Goal: Information Seeking & Learning: Learn about a topic

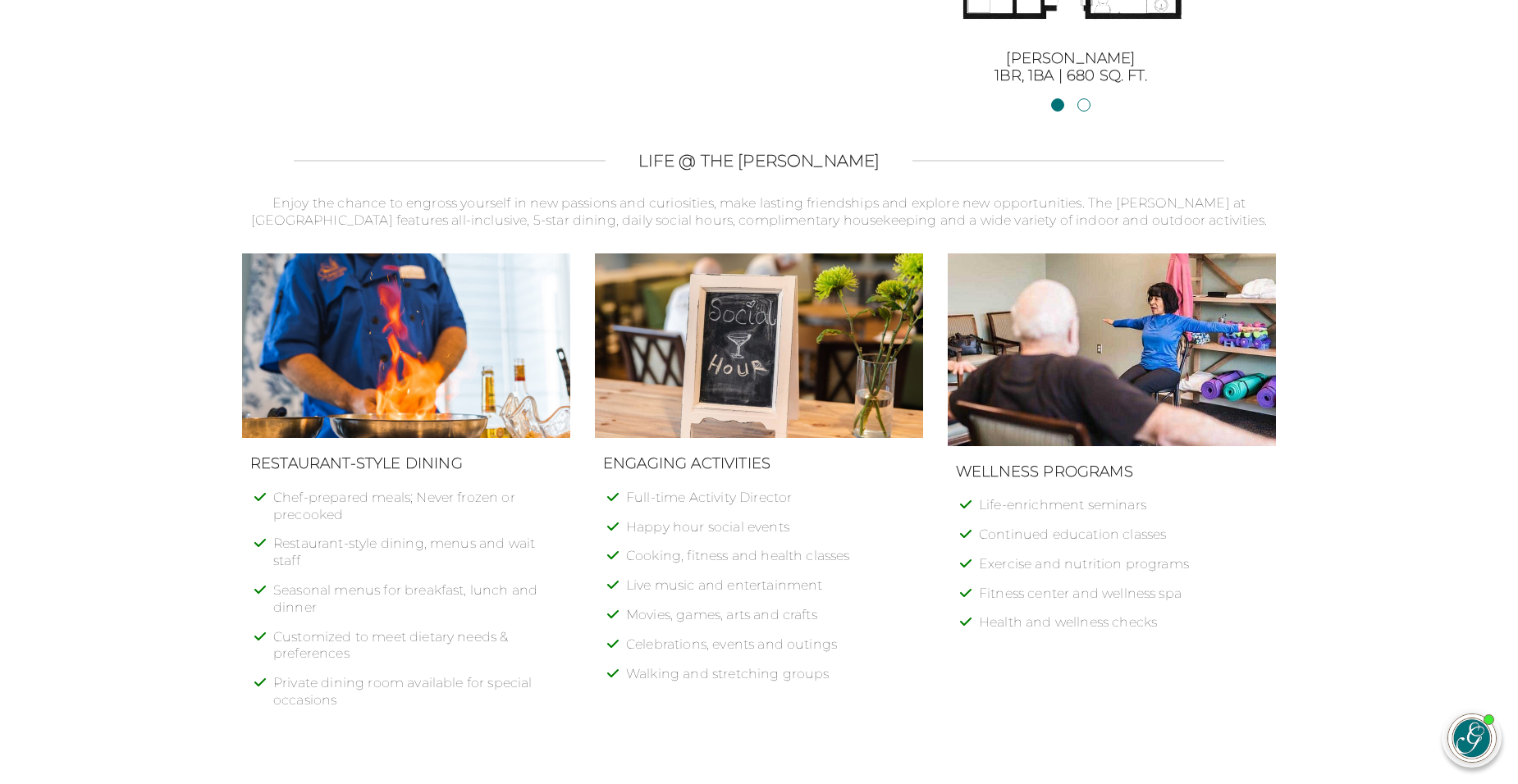
scroll to position [1814, 0]
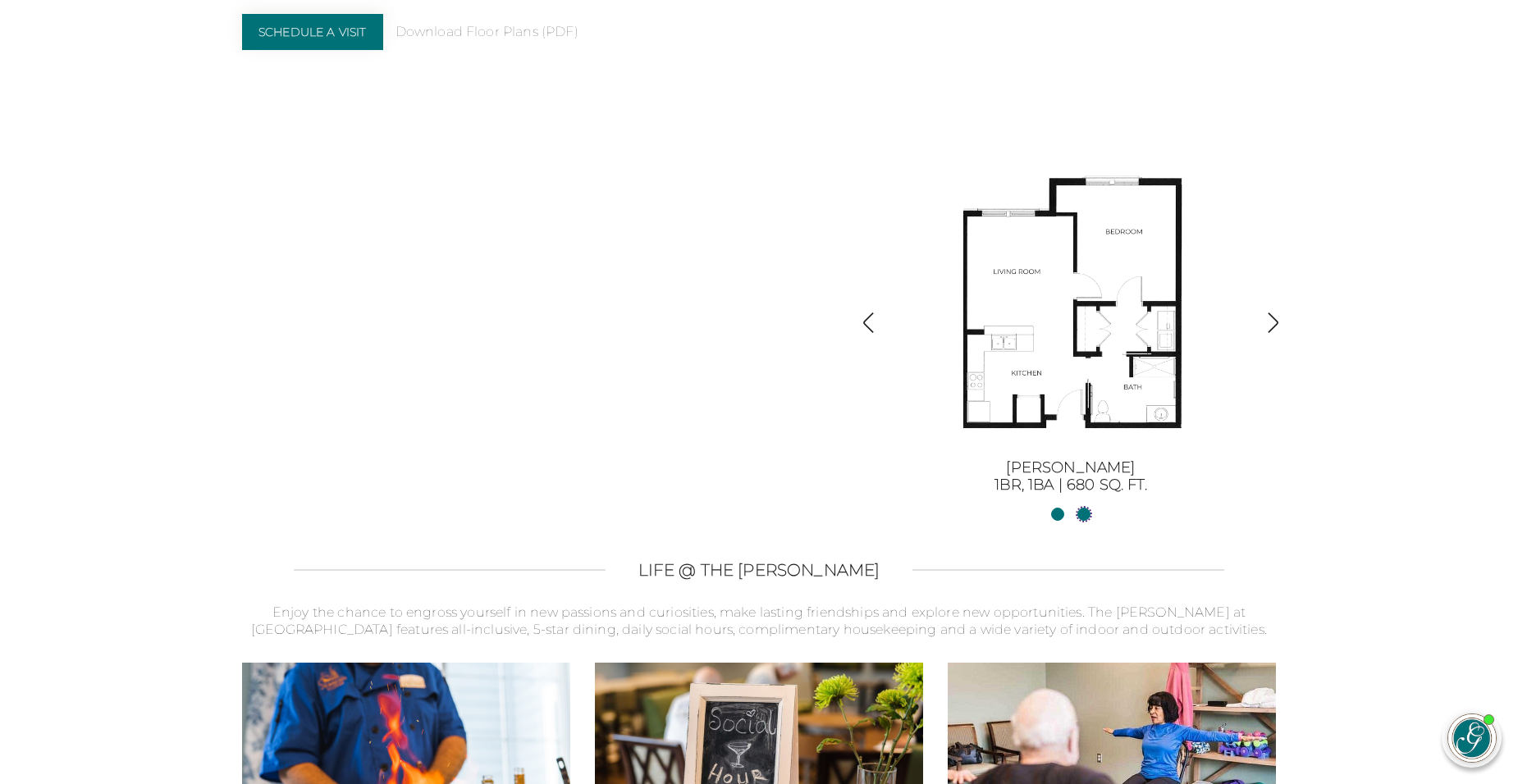
click at [1084, 515] on link "[PERSON_NAME] II2BR, 2BA | 1254 sq. ft." at bounding box center [1083, 514] width 13 height 13
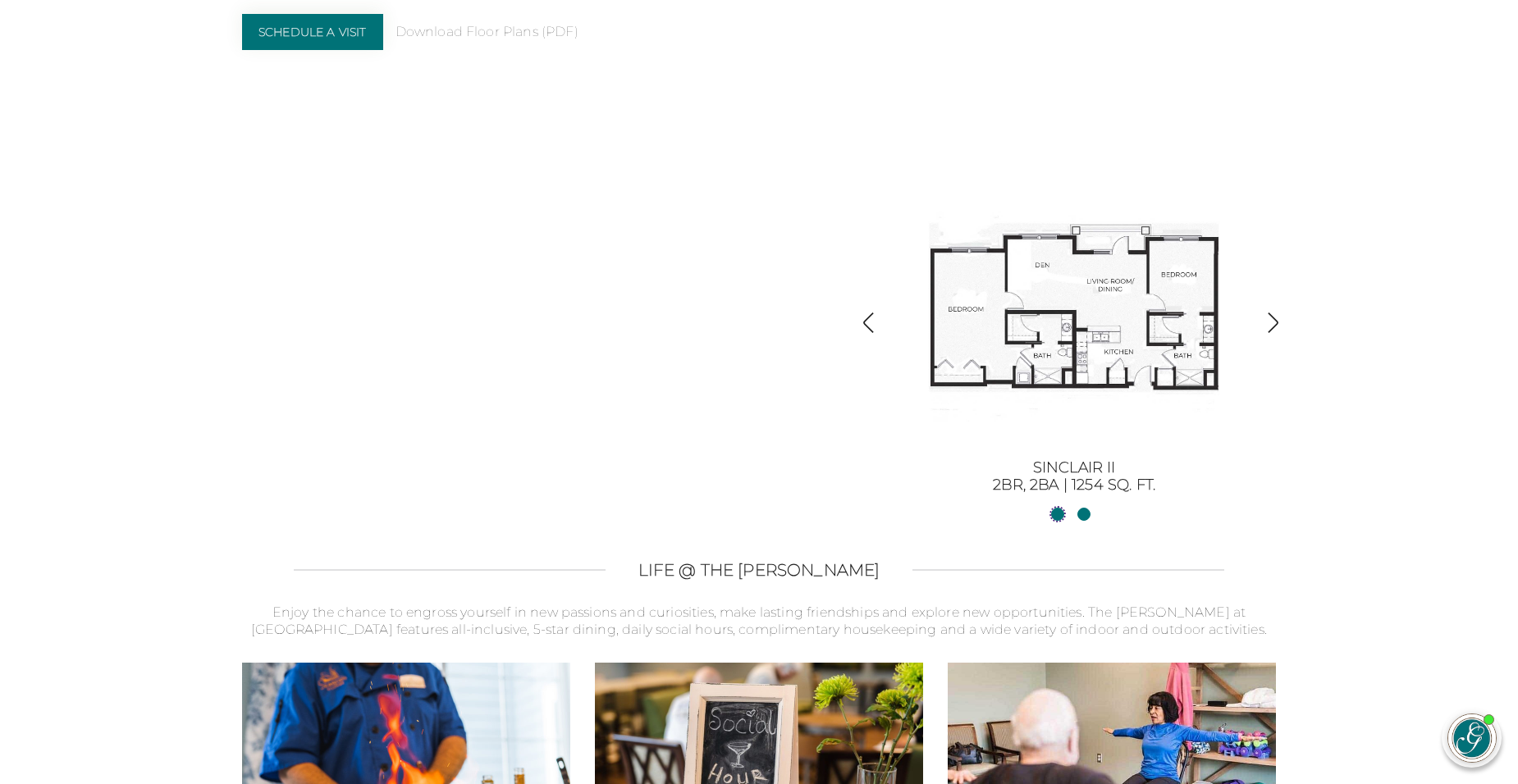
click at [1056, 511] on link "Sinclair1BR, 1BA | 680 sq. ft." at bounding box center [1057, 514] width 13 height 13
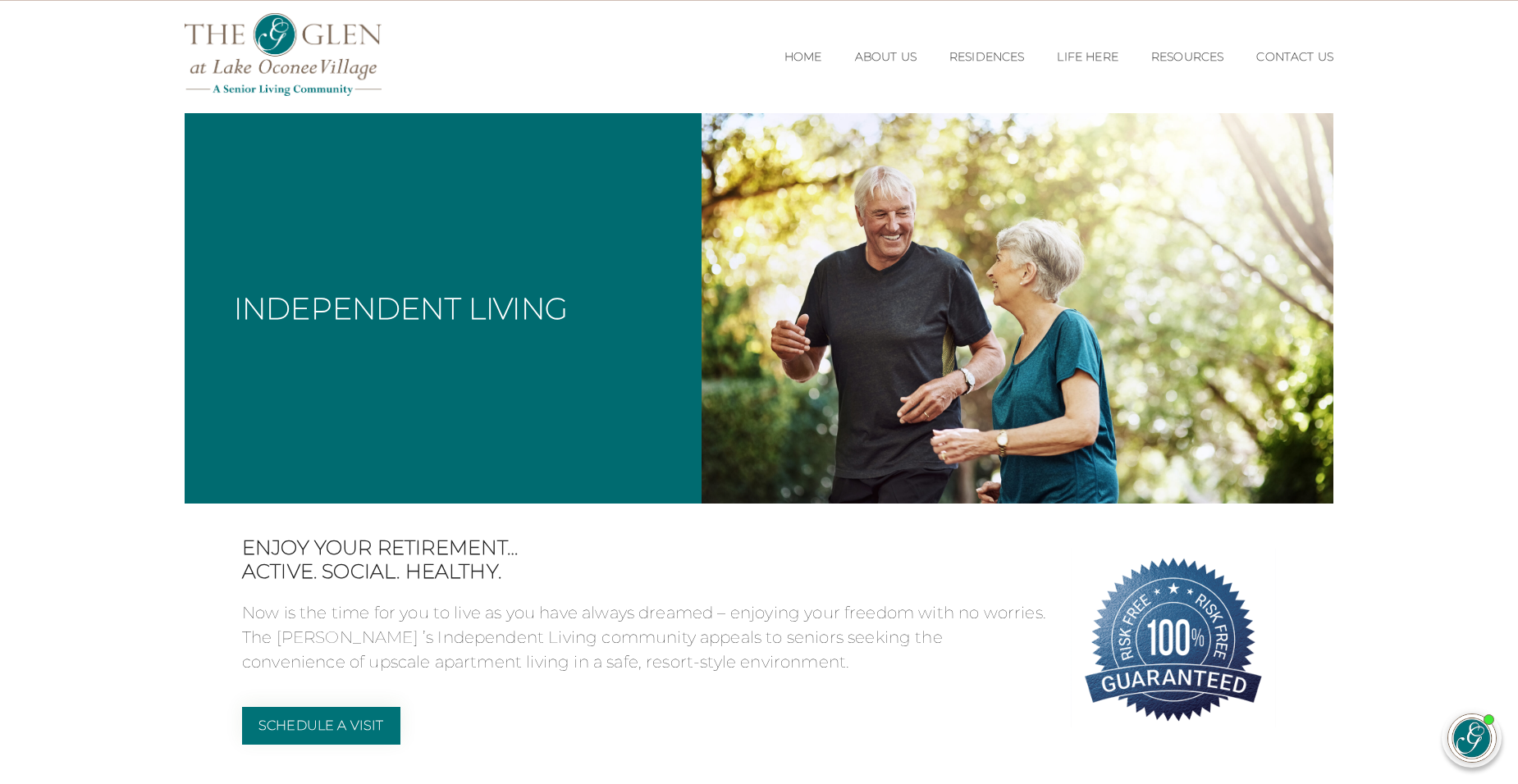
scroll to position [0, 0]
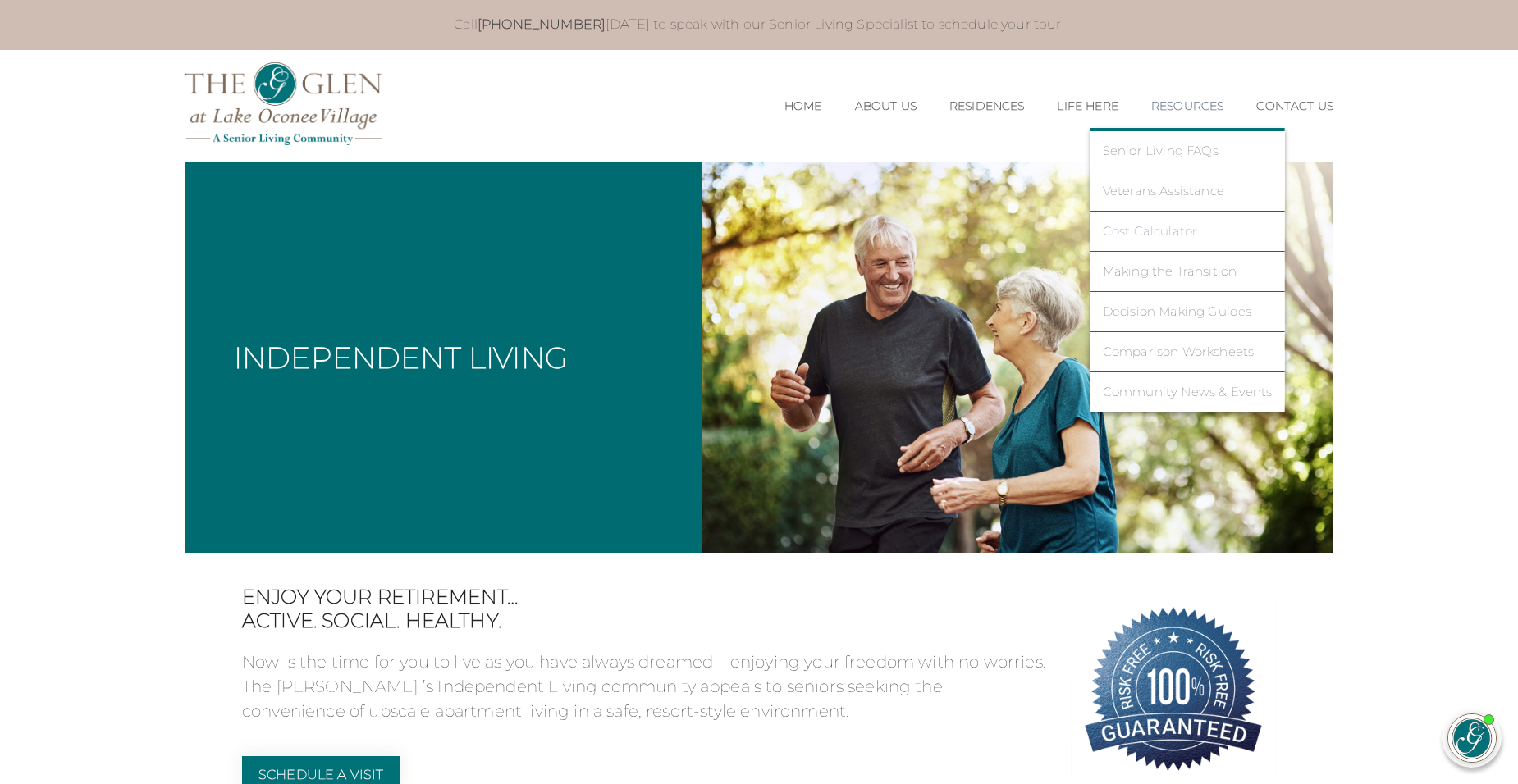
click at [1142, 228] on link "Cost Calculator" at bounding box center [1187, 231] width 170 height 15
